Goal: Transaction & Acquisition: Purchase product/service

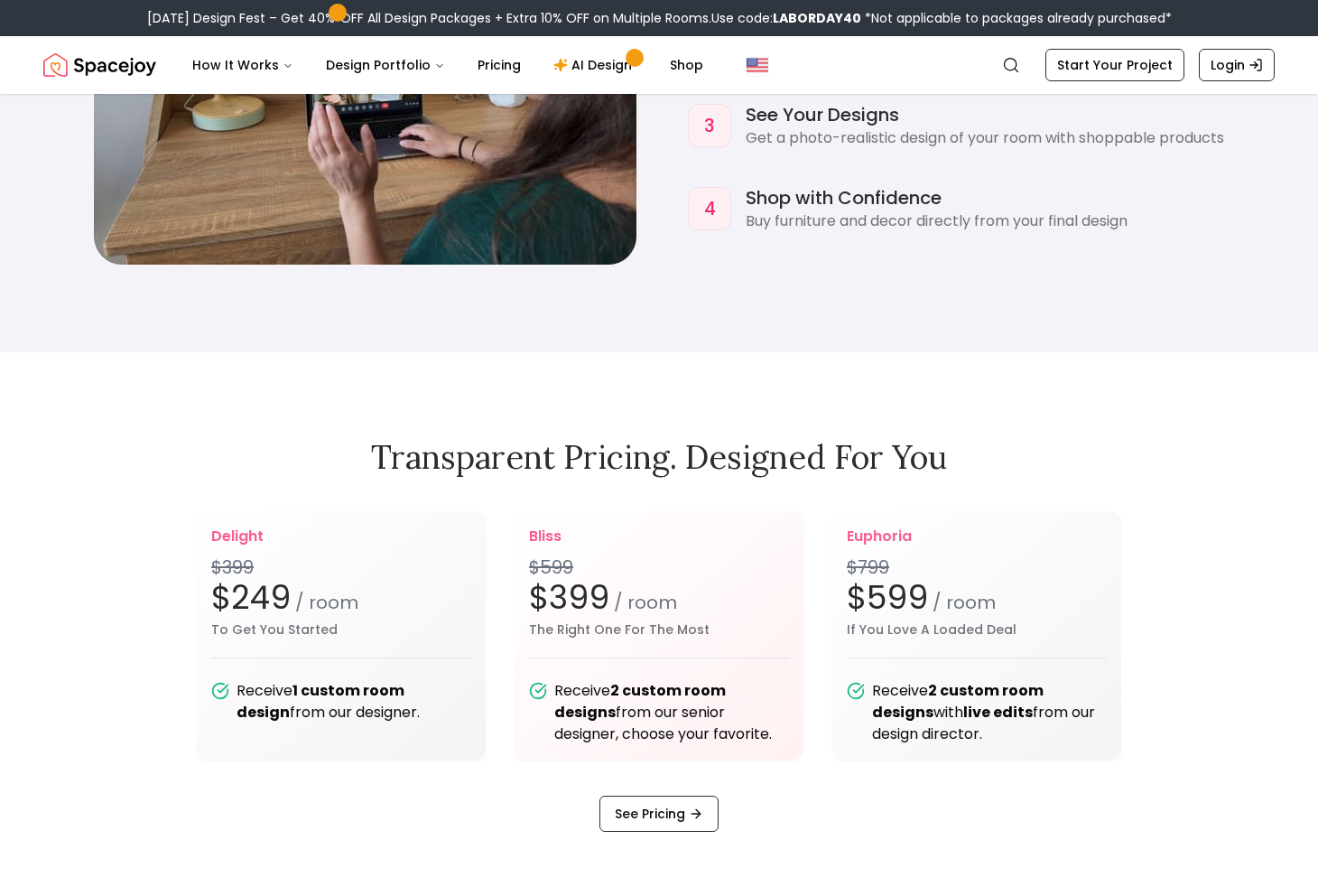
scroll to position [2156, 0]
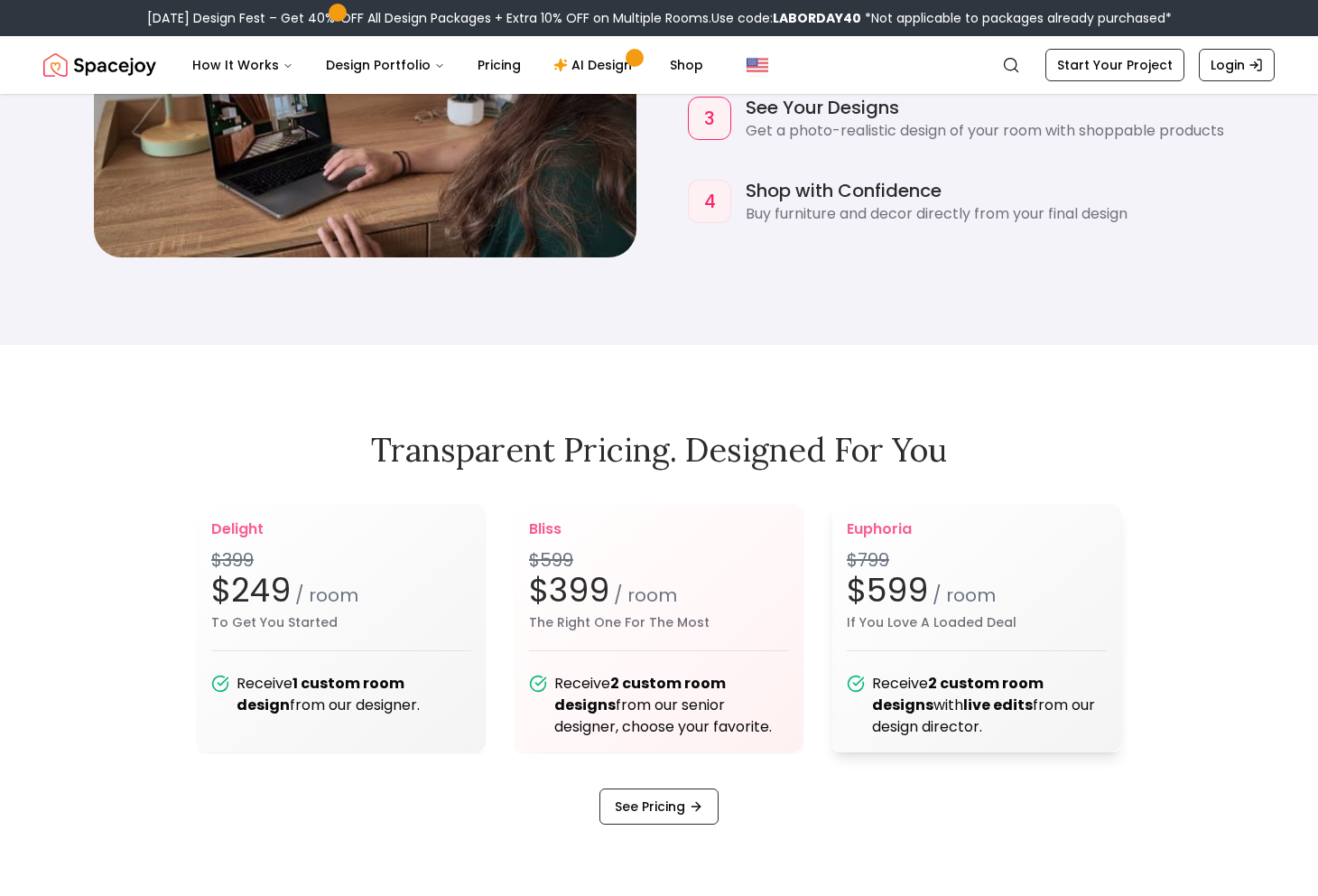
click at [984, 712] on b "live edits" at bounding box center [998, 704] width 70 height 21
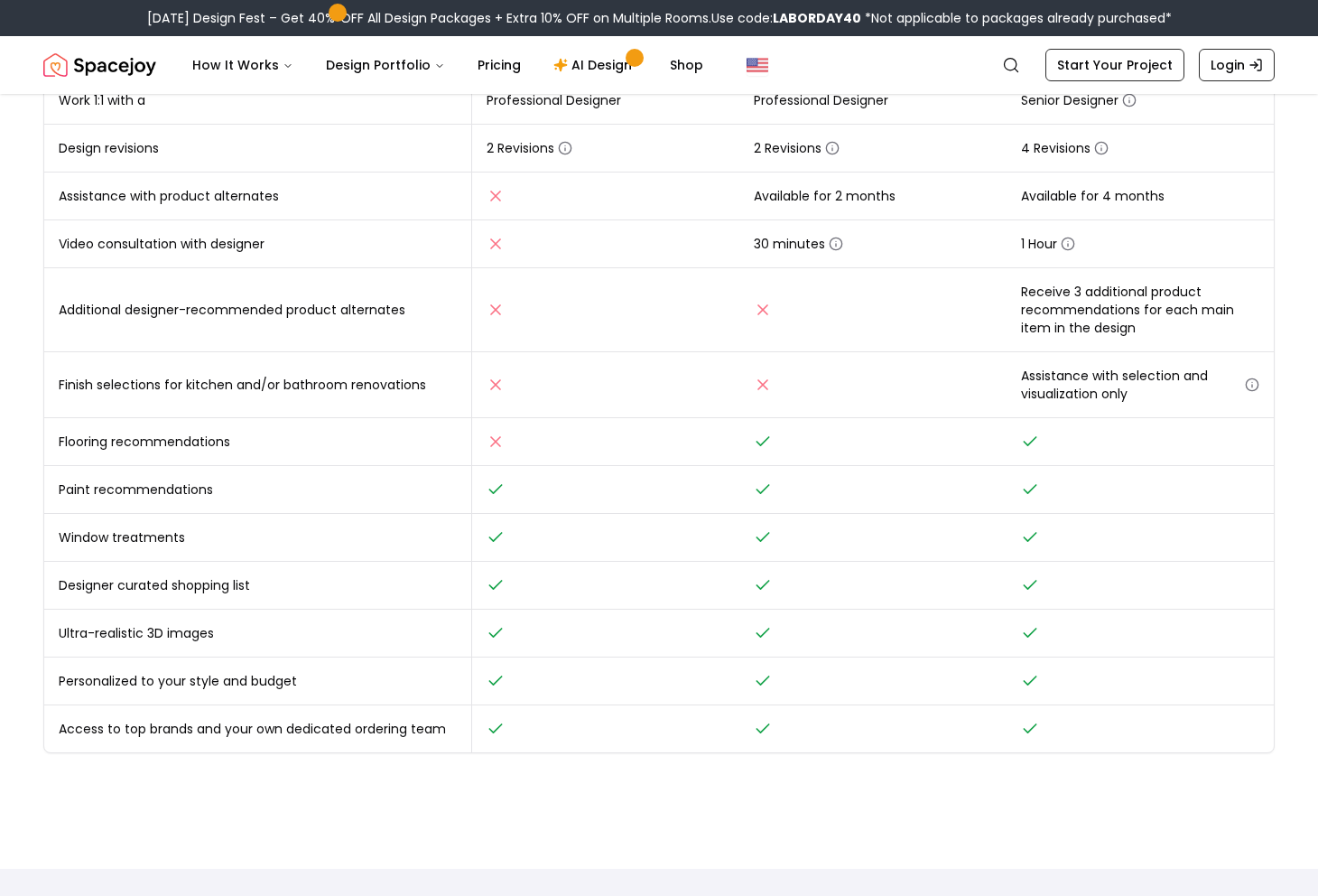
scroll to position [524, 0]
click at [1073, 240] on circle "button" at bounding box center [1067, 243] width 12 height 12
click at [836, 243] on icon "button" at bounding box center [836, 243] width 0 height 3
click at [984, 238] on td "30 minutes" at bounding box center [873, 242] width 267 height 48
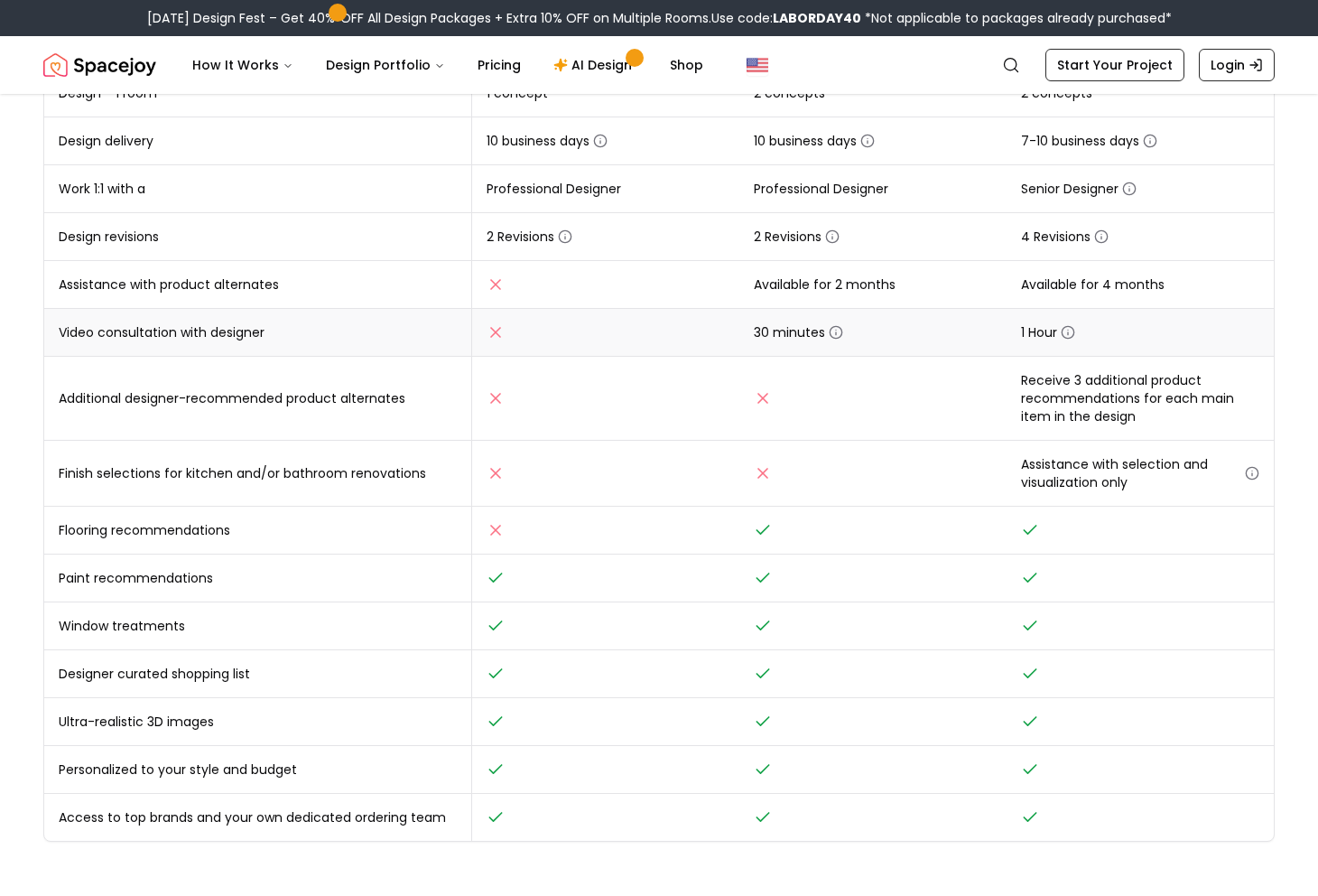
scroll to position [426, 0]
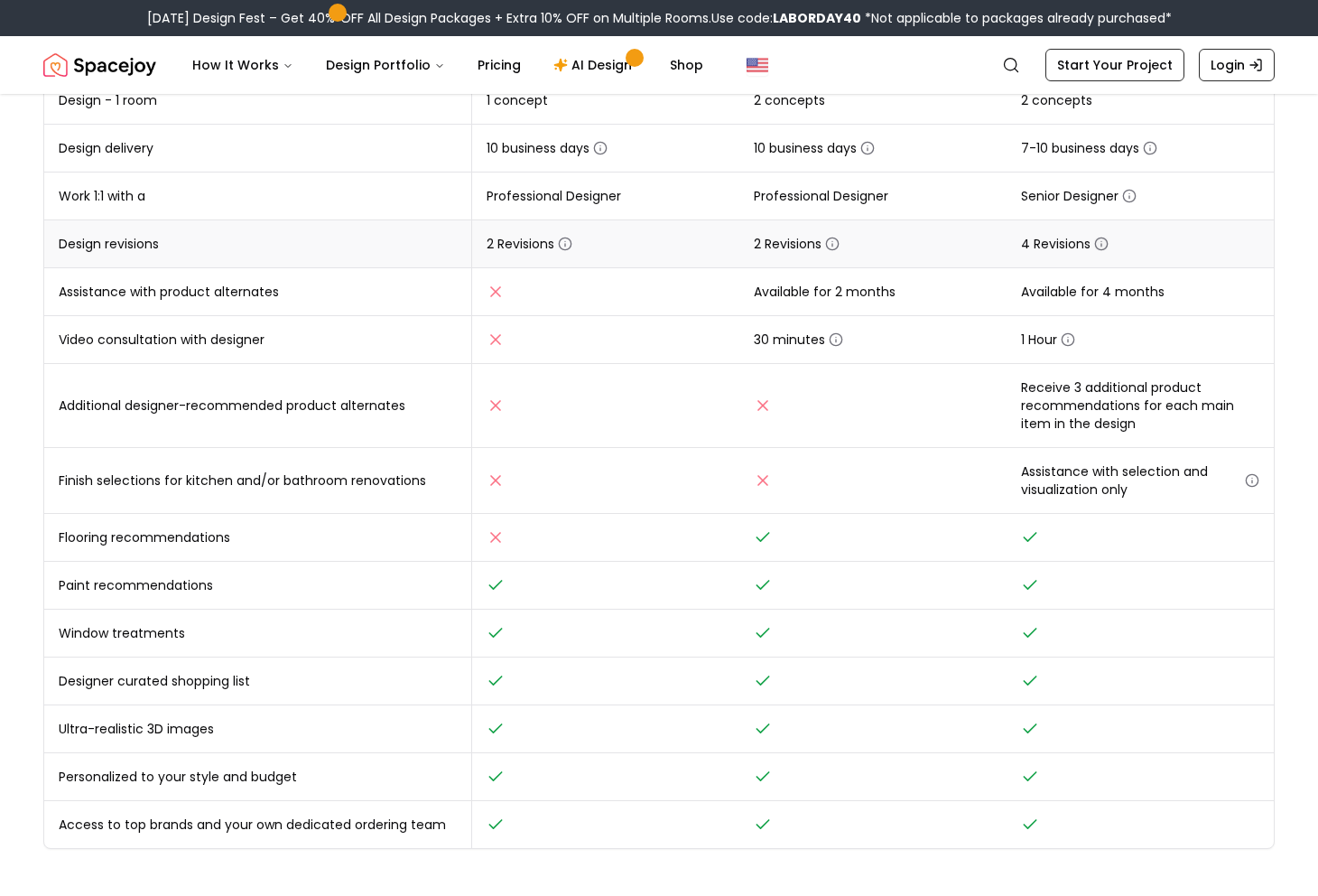
click at [1100, 241] on icon "button" at bounding box center [1101, 244] width 15 height 15
click at [1188, 242] on td "4 Revisions" at bounding box center [1140, 244] width 267 height 48
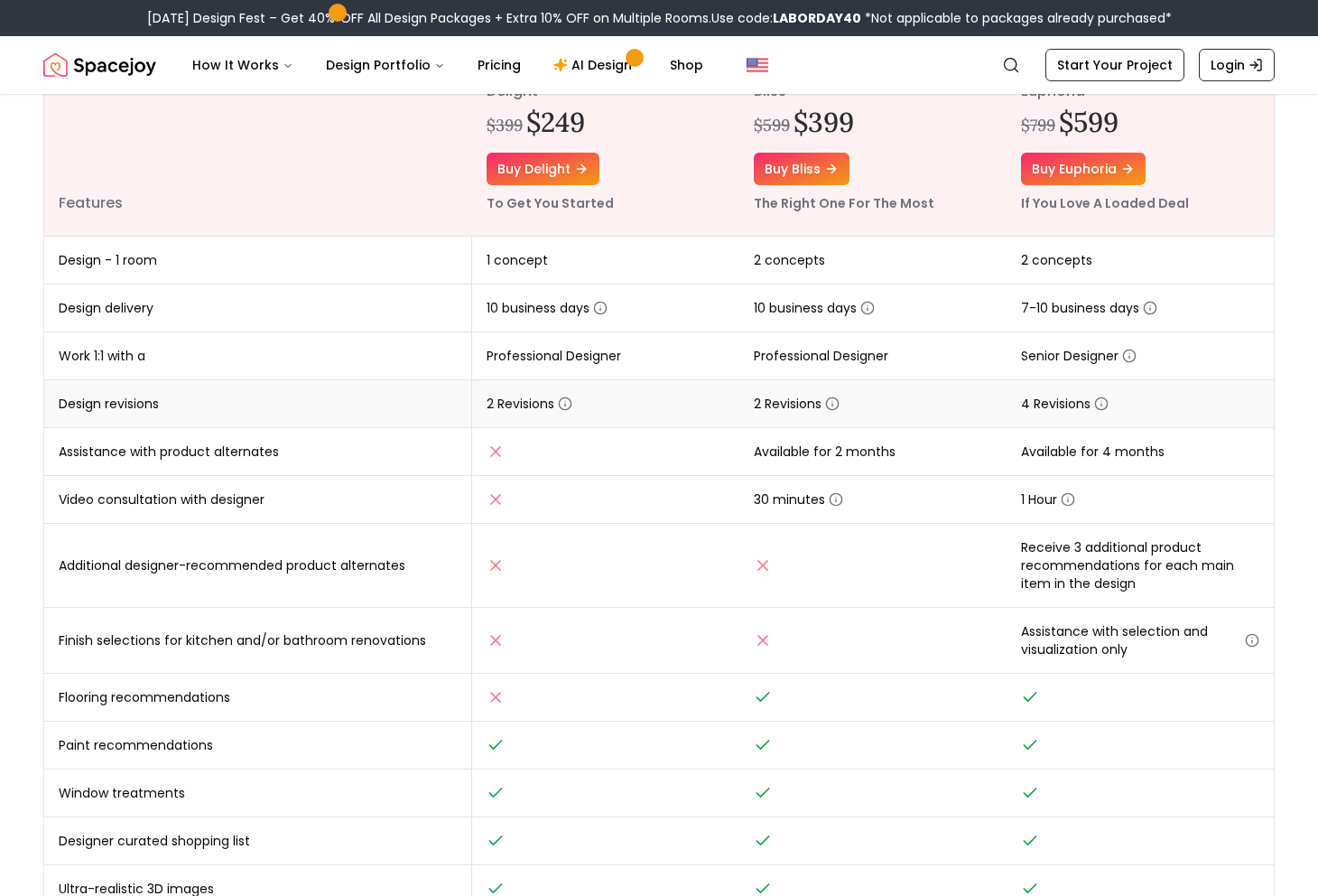
scroll to position [257, 0]
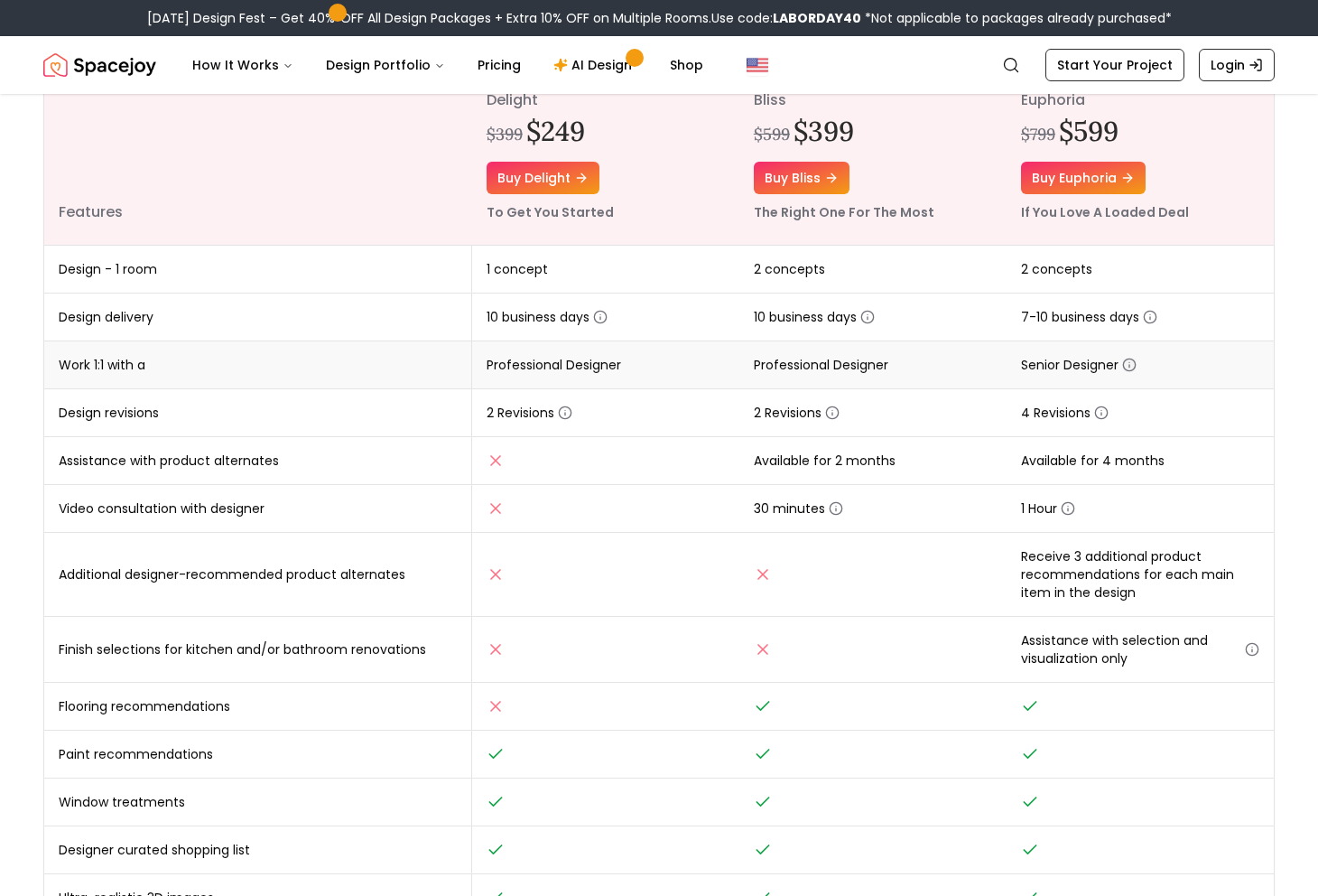
click at [1131, 365] on icon "button" at bounding box center [1129, 364] width 15 height 15
click at [1147, 313] on circle "button" at bounding box center [1150, 318] width 12 height 12
click at [1154, 318] on icon "button" at bounding box center [1150, 317] width 15 height 15
click at [868, 315] on icon "button" at bounding box center [867, 317] width 15 height 15
click at [897, 314] on td "10 business days" at bounding box center [873, 318] width 267 height 48
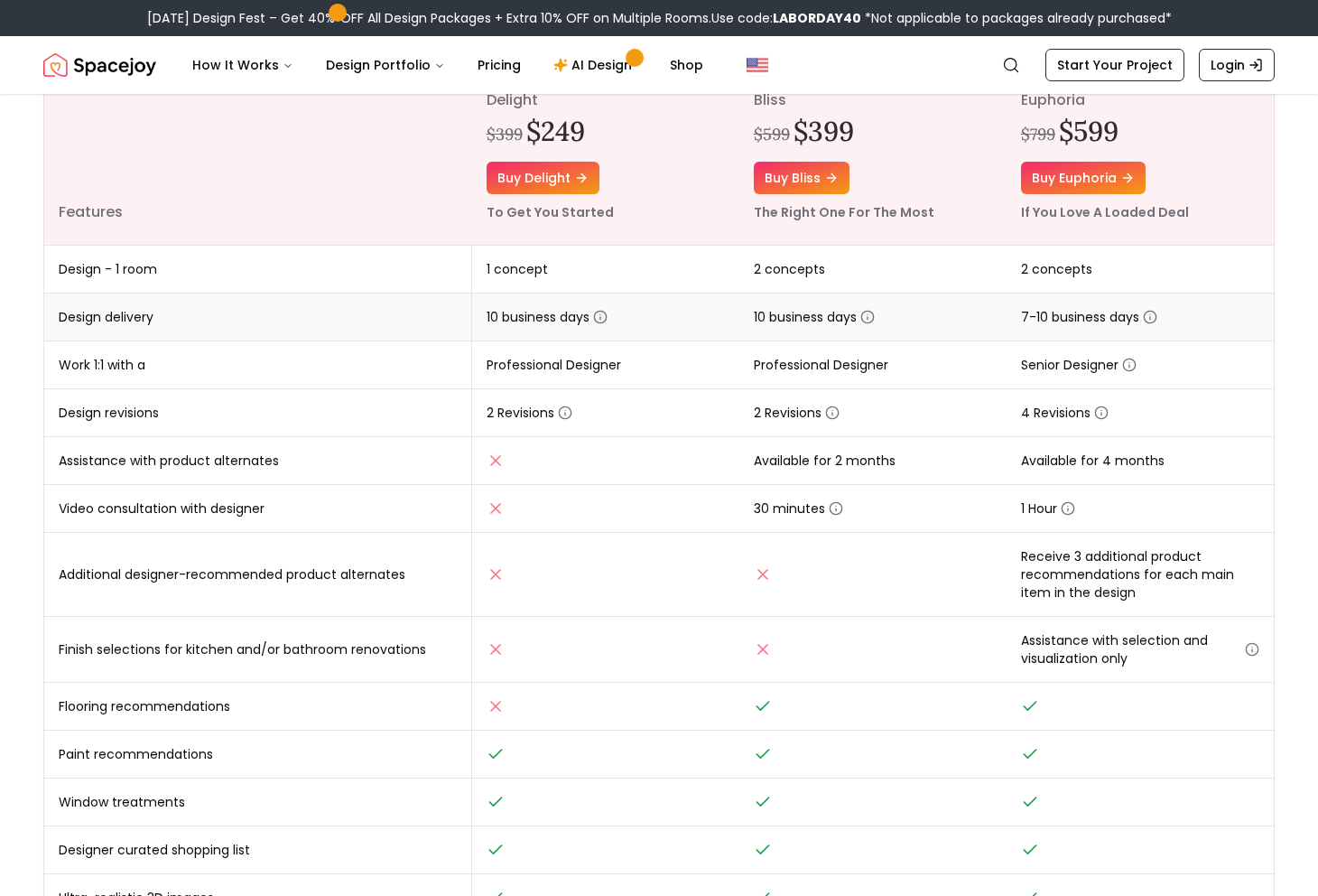
click at [600, 317] on icon "button" at bounding box center [600, 318] width 0 height 3
click at [1161, 316] on td "7-10 business days" at bounding box center [1140, 318] width 267 height 48
click at [1153, 316] on icon "button" at bounding box center [1150, 317] width 15 height 15
click at [1023, 297] on td "7-10 business days" at bounding box center [1140, 318] width 267 height 48
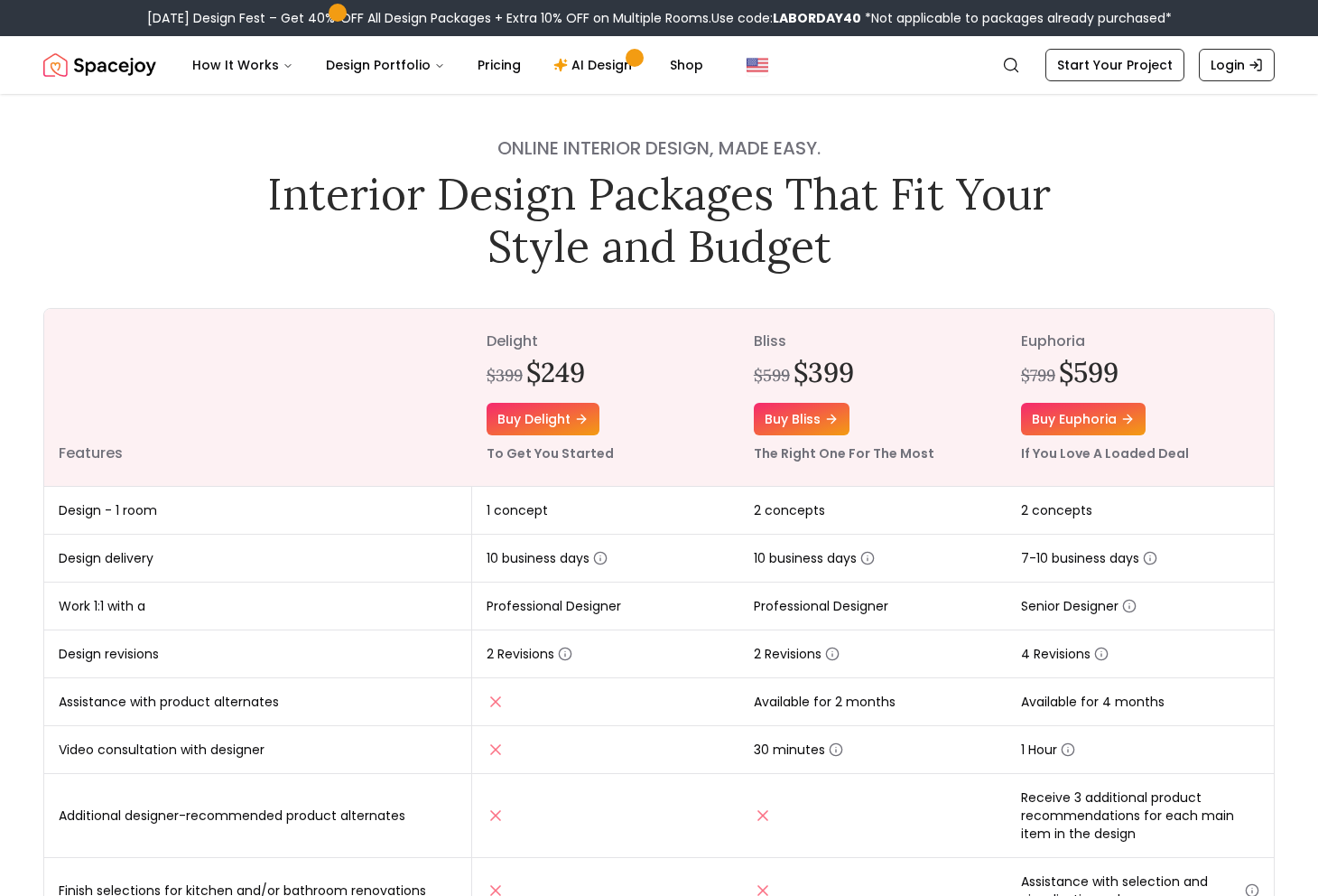
scroll to position [0, 0]
